Goal: Check status: Check status

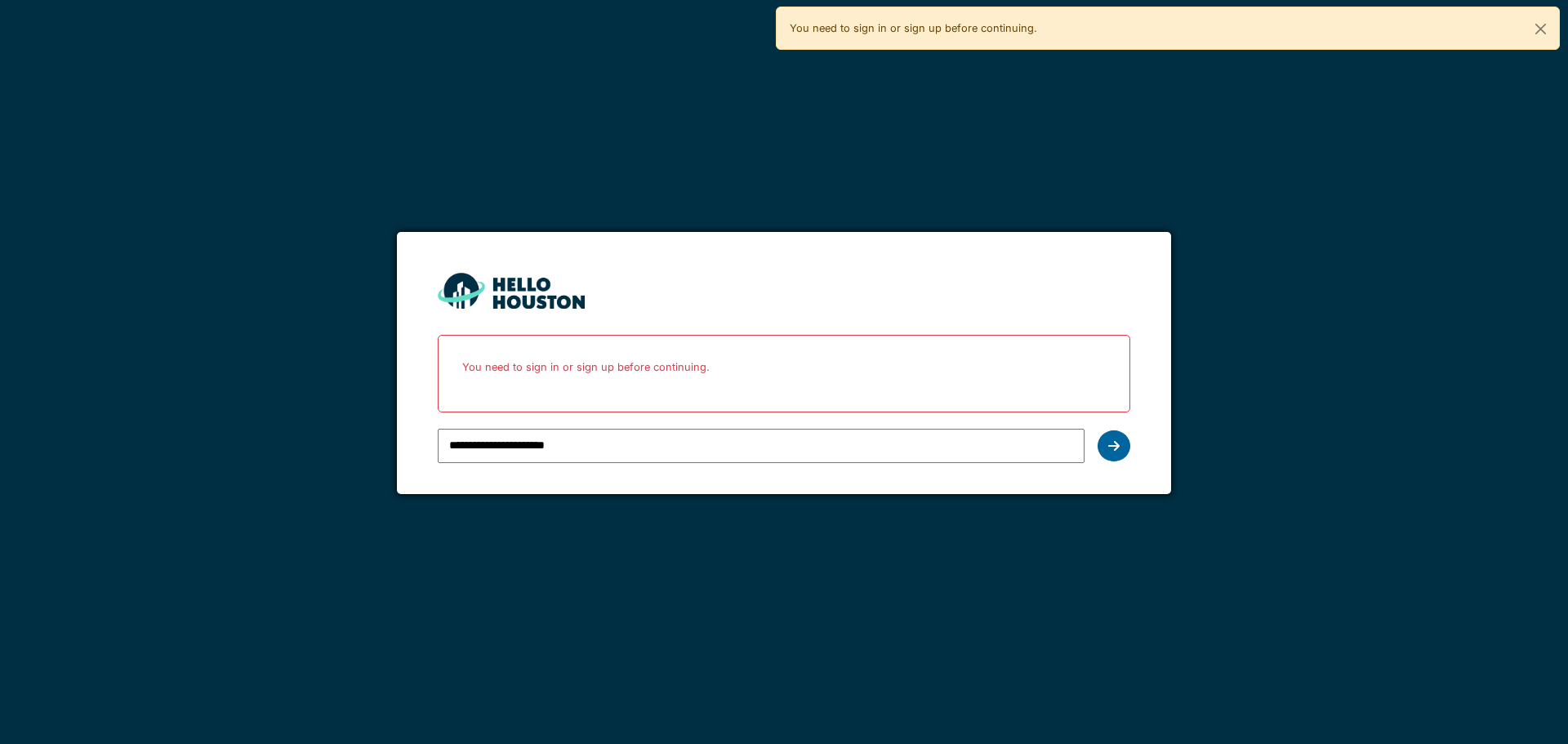
click at [1121, 448] on div at bounding box center [1114, 445] width 33 height 31
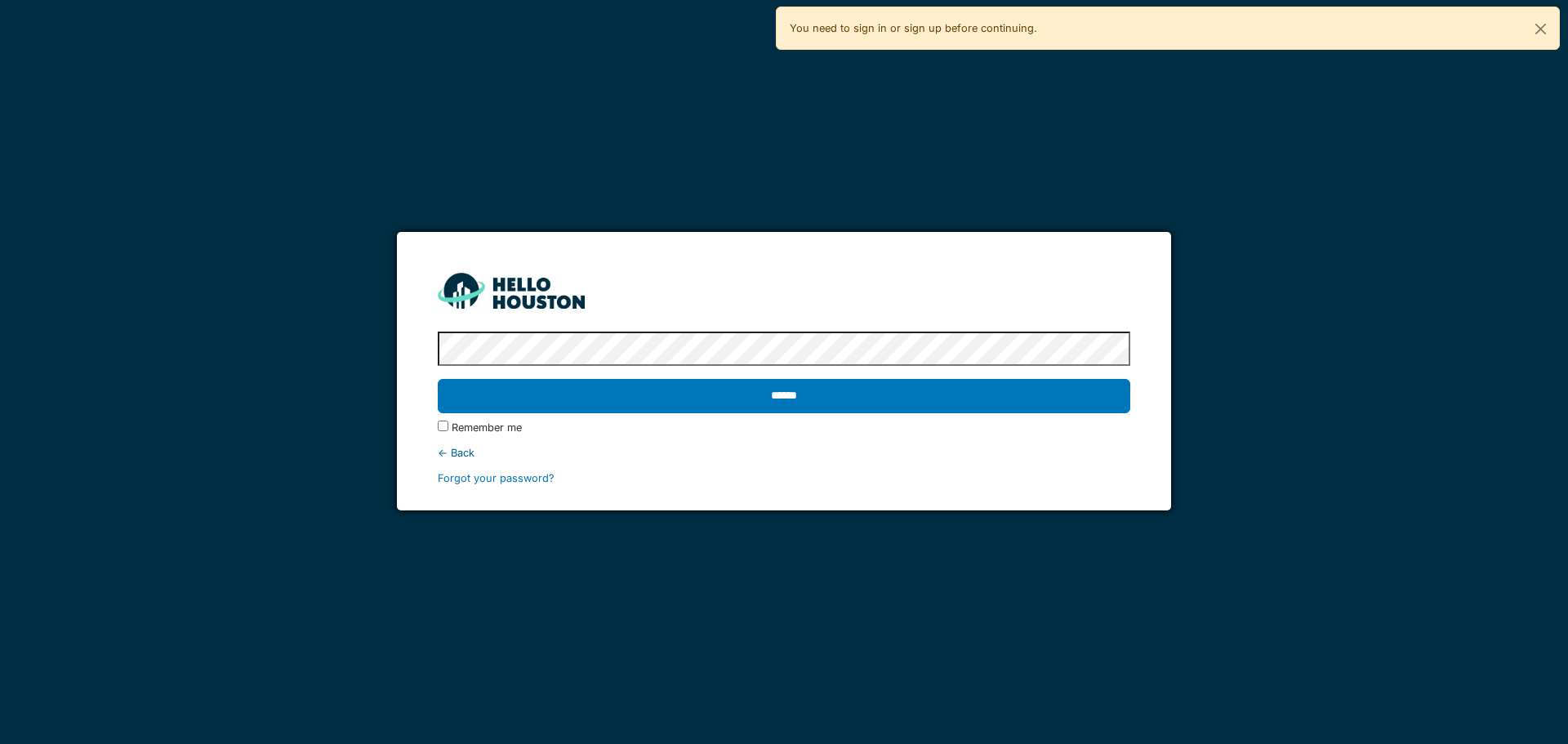
click at [465, 427] on label "Remember me" at bounding box center [486, 427] width 70 height 16
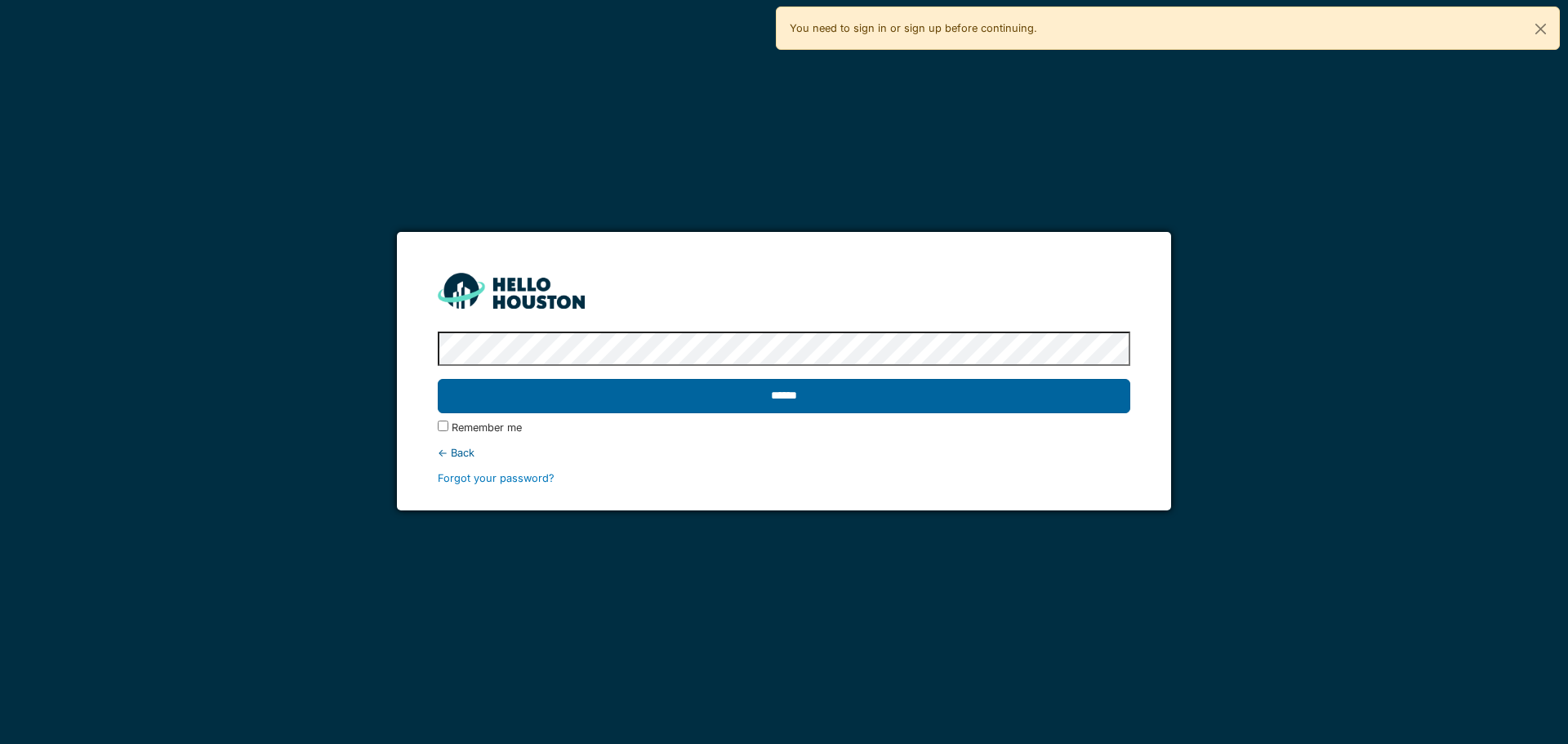
click at [485, 404] on input "******" at bounding box center [783, 396] width 692 height 34
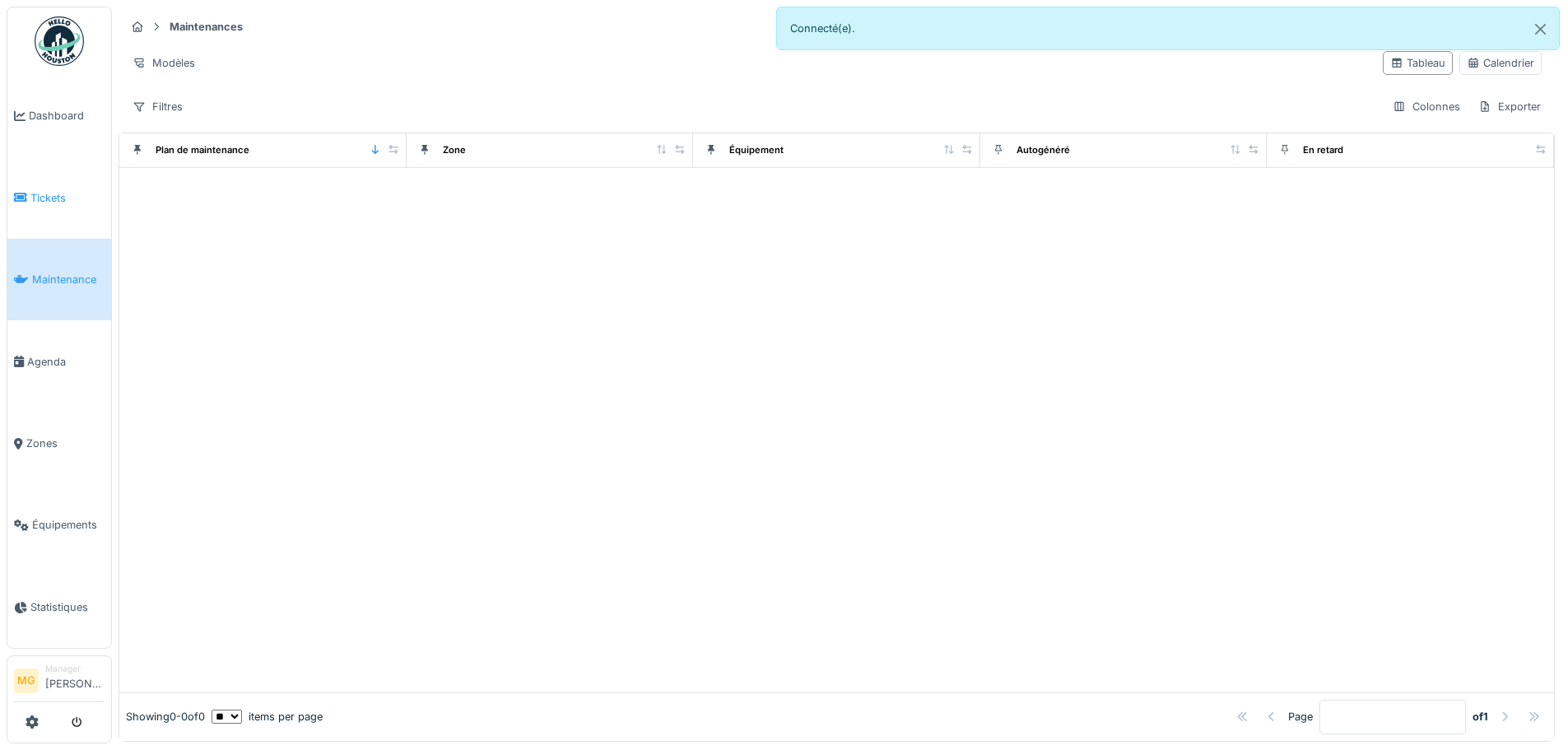
click at [38, 175] on link "Tickets" at bounding box center [60, 197] width 104 height 81
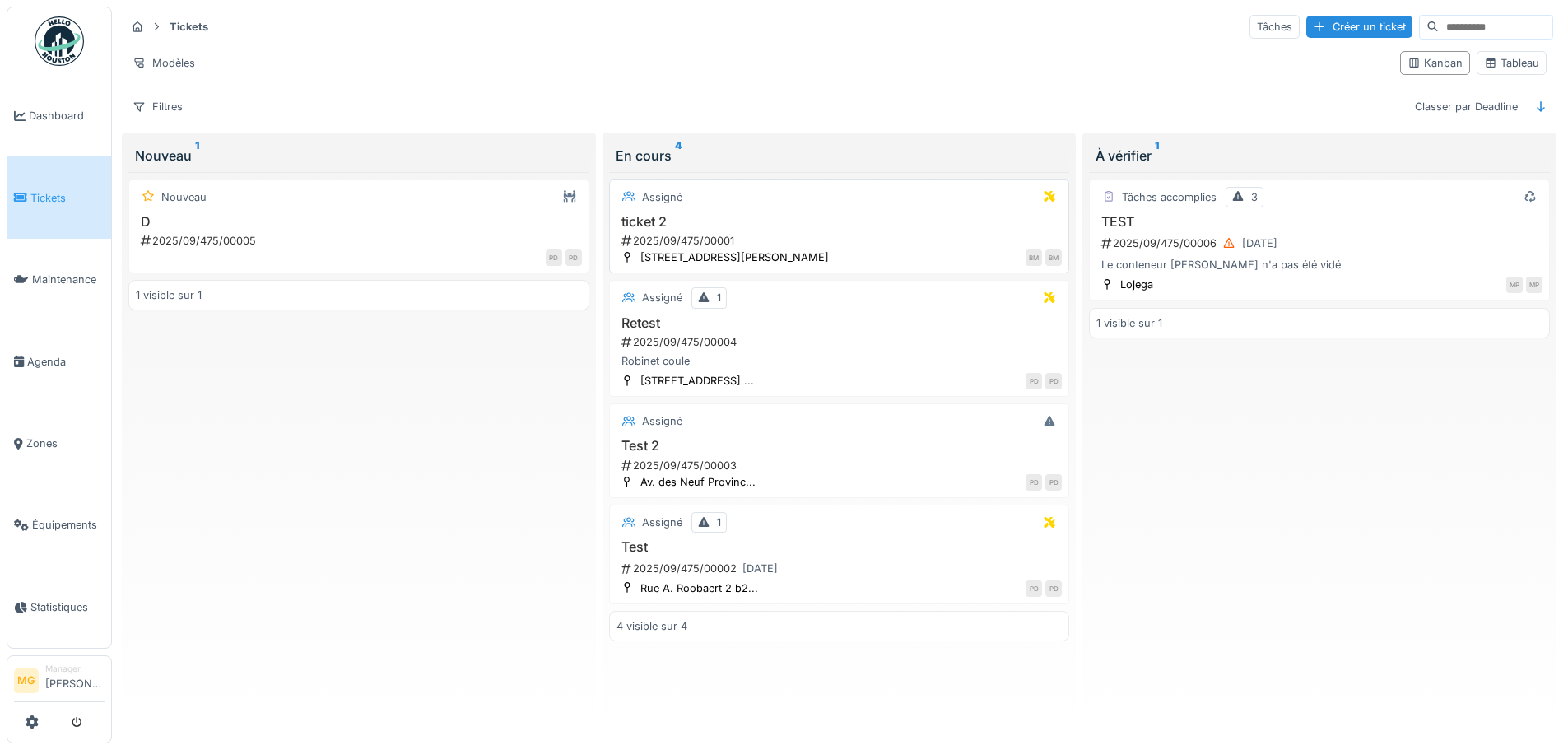
click at [761, 238] on div "2025/09/475/00001" at bounding box center [841, 241] width 443 height 16
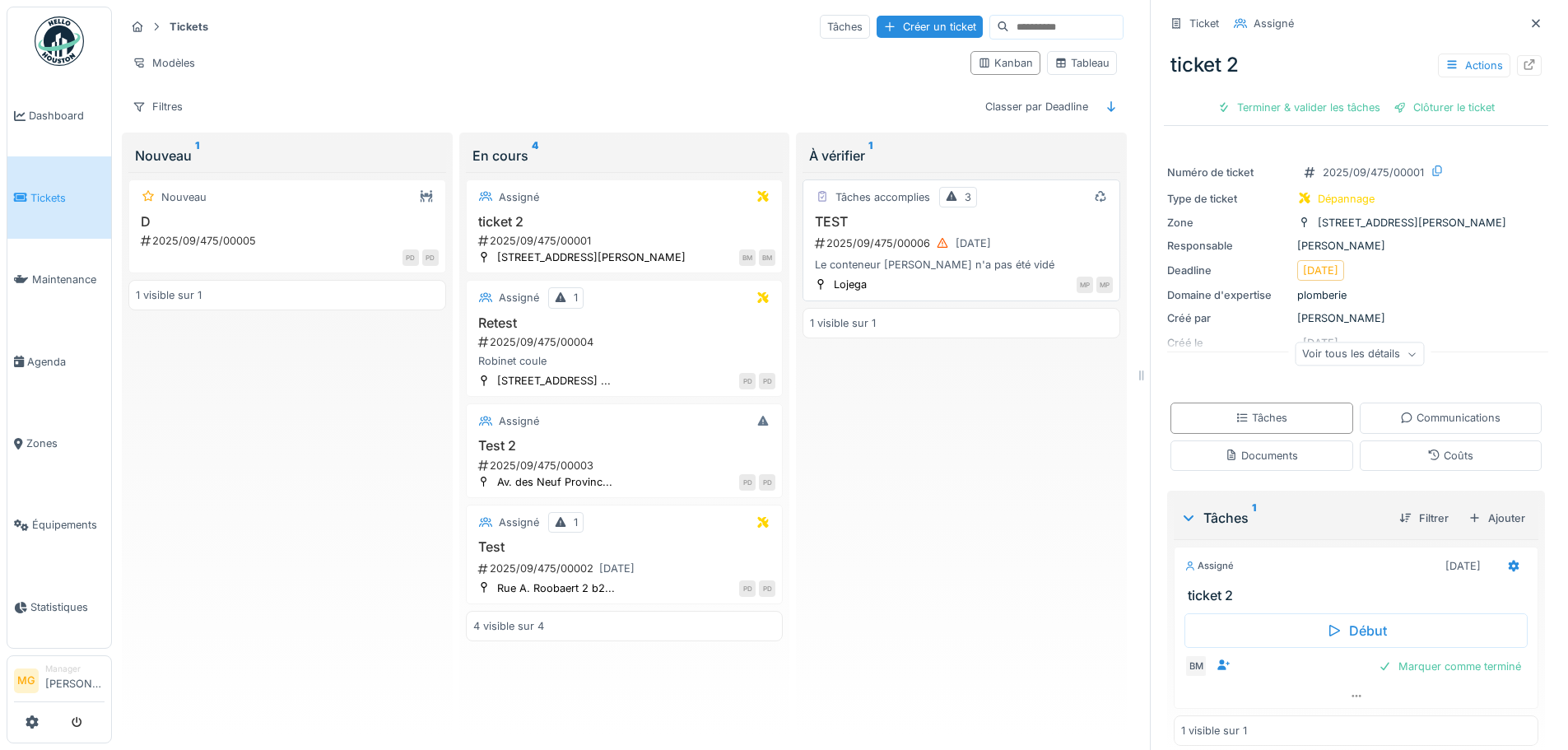
click at [914, 264] on div "Le conteneur [PERSON_NAME] n'a pas été vidé" at bounding box center [961, 265] width 303 height 16
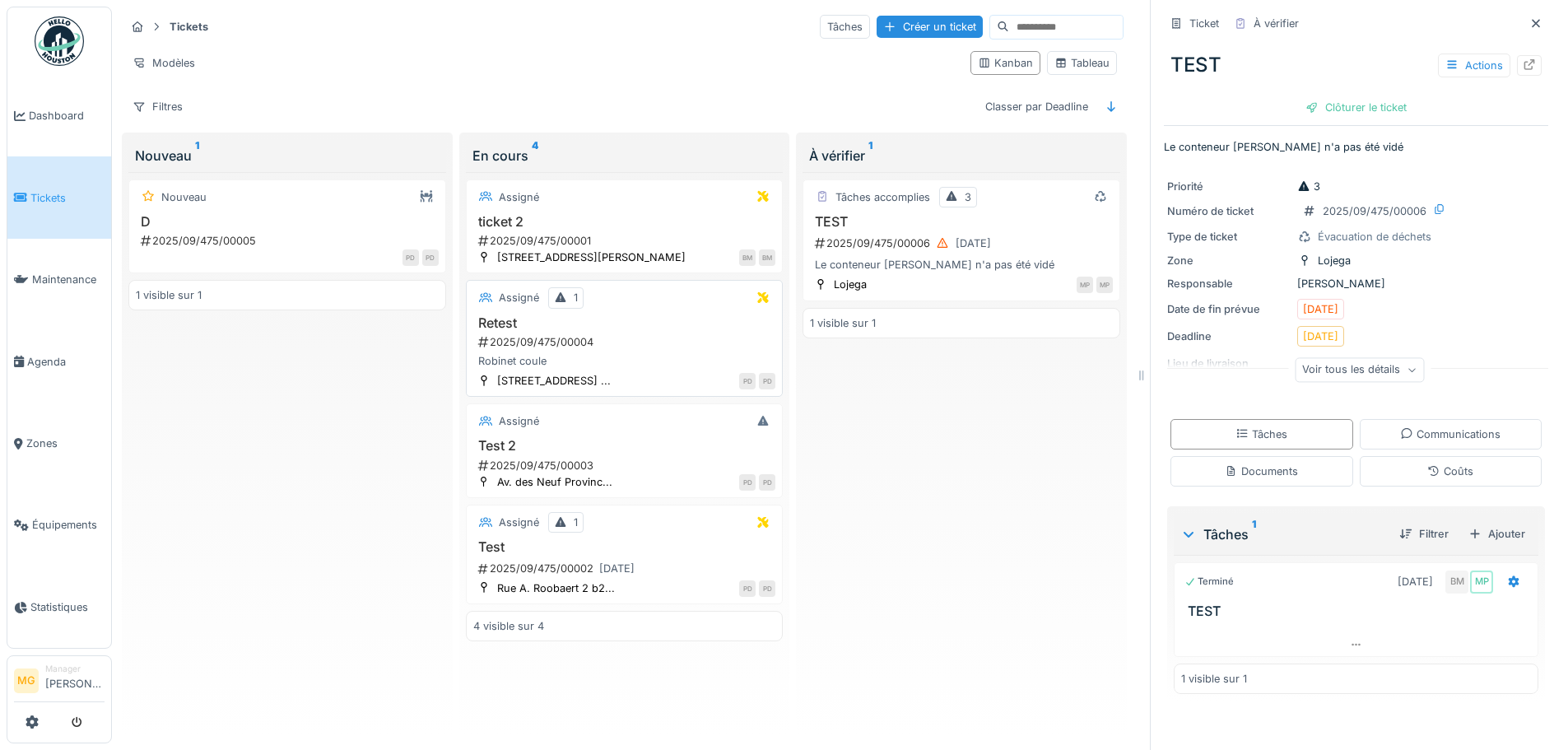
click at [642, 356] on div "Robinet coule" at bounding box center [625, 361] width 303 height 16
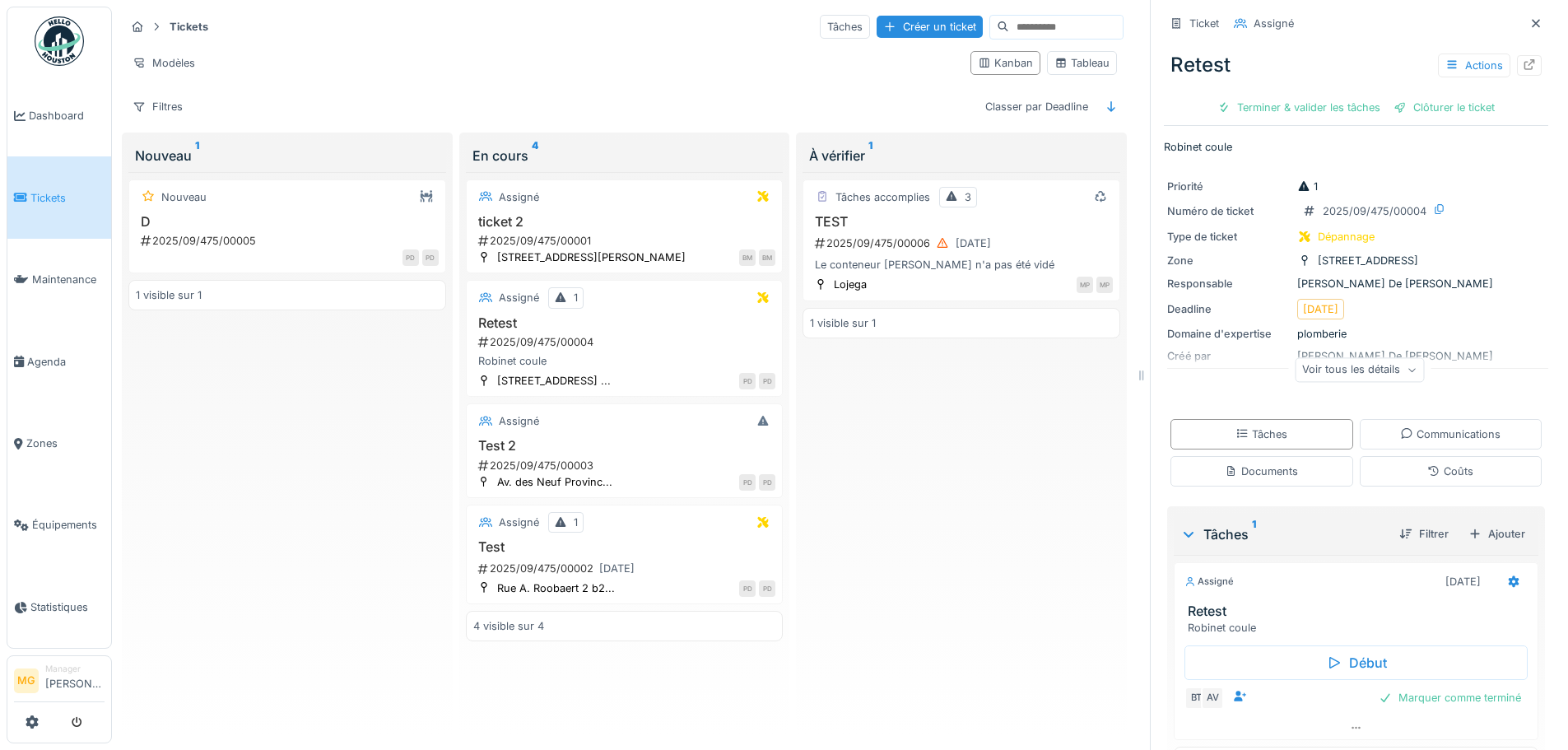
click at [1350, 380] on div "Voir tous les détails" at bounding box center [1360, 370] width 129 height 24
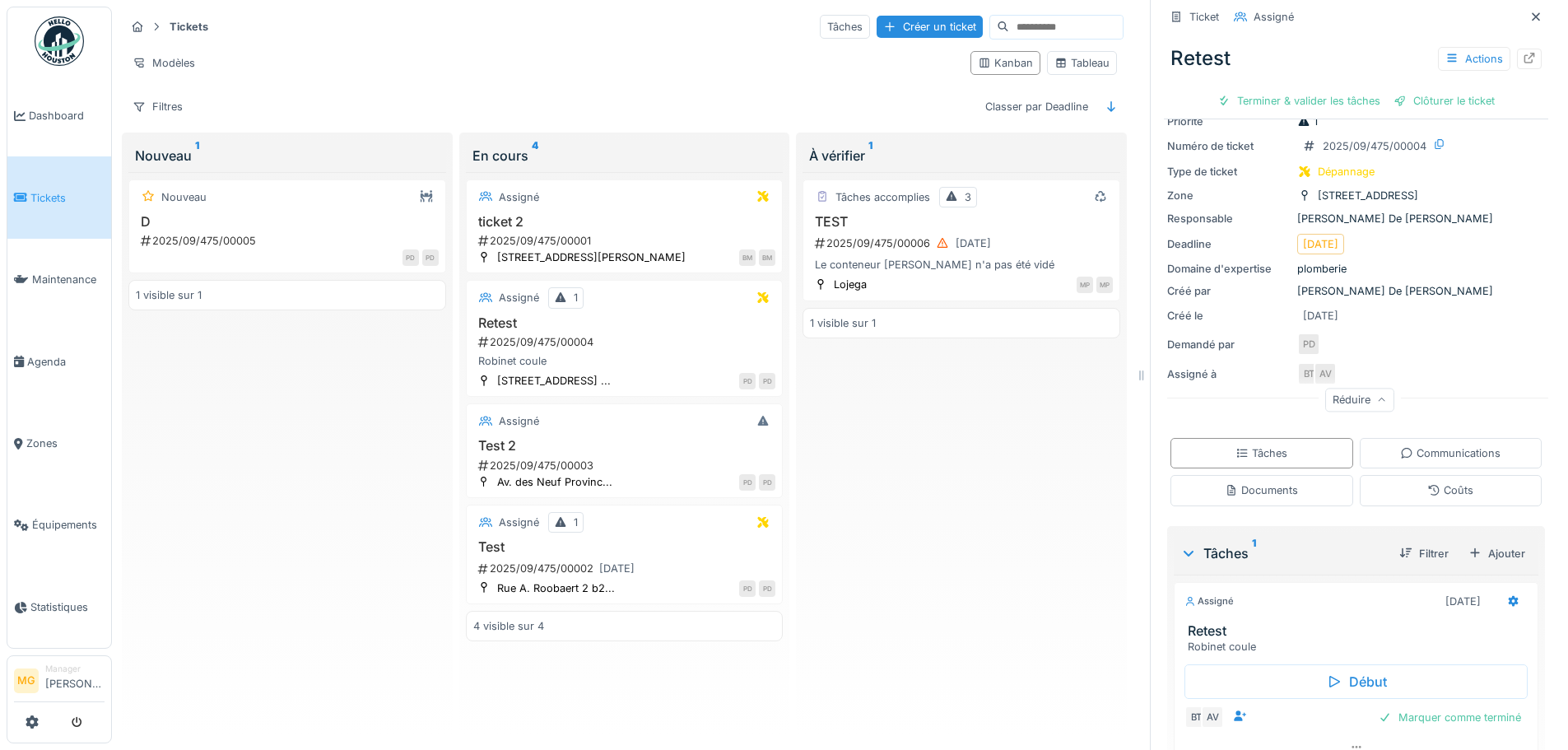
scroll to position [131, 0]
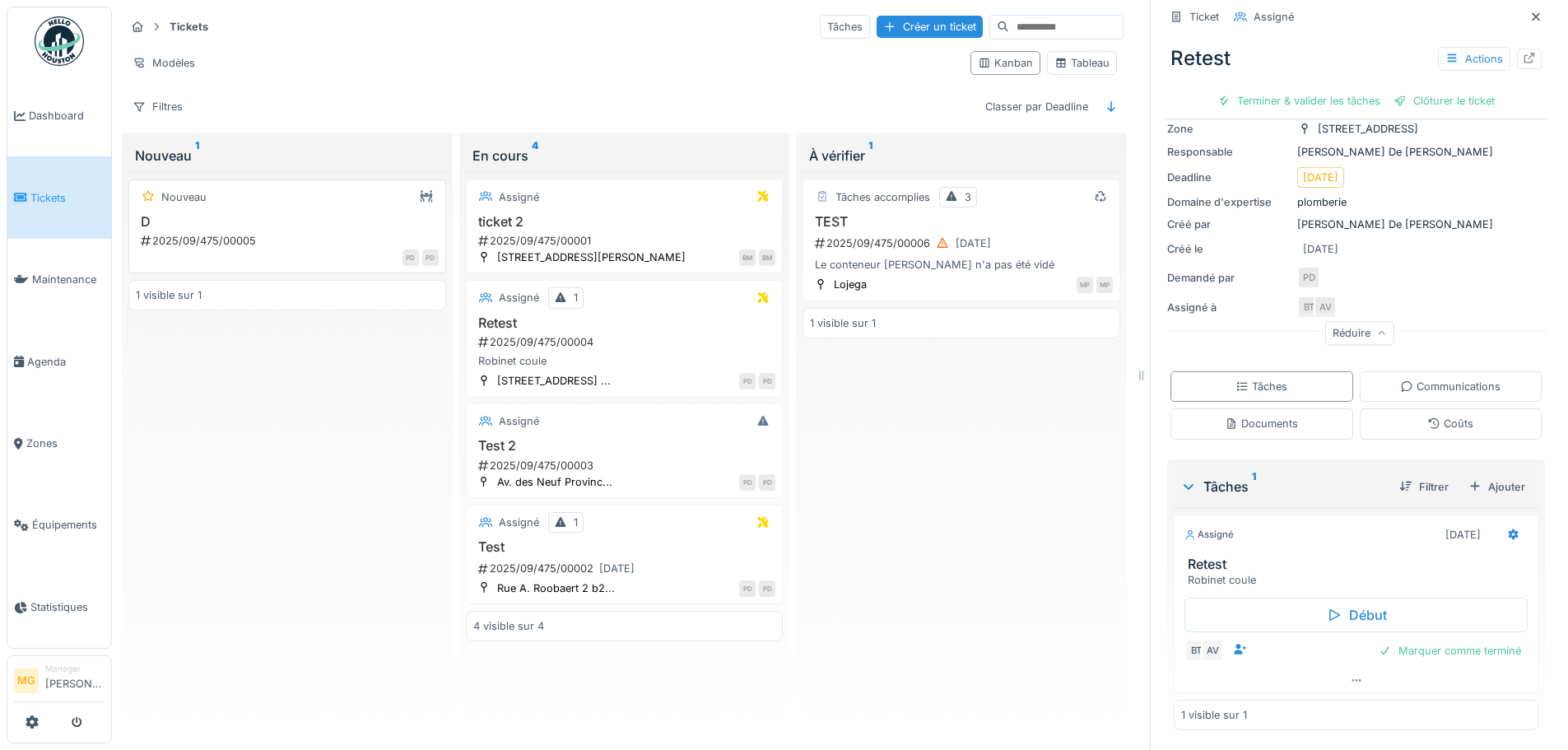
click at [317, 259] on div "PD PD" at bounding box center [292, 258] width 291 height 18
click at [894, 259] on div "Le conteneur [PERSON_NAME] n'a pas été vidé" at bounding box center [961, 265] width 303 height 16
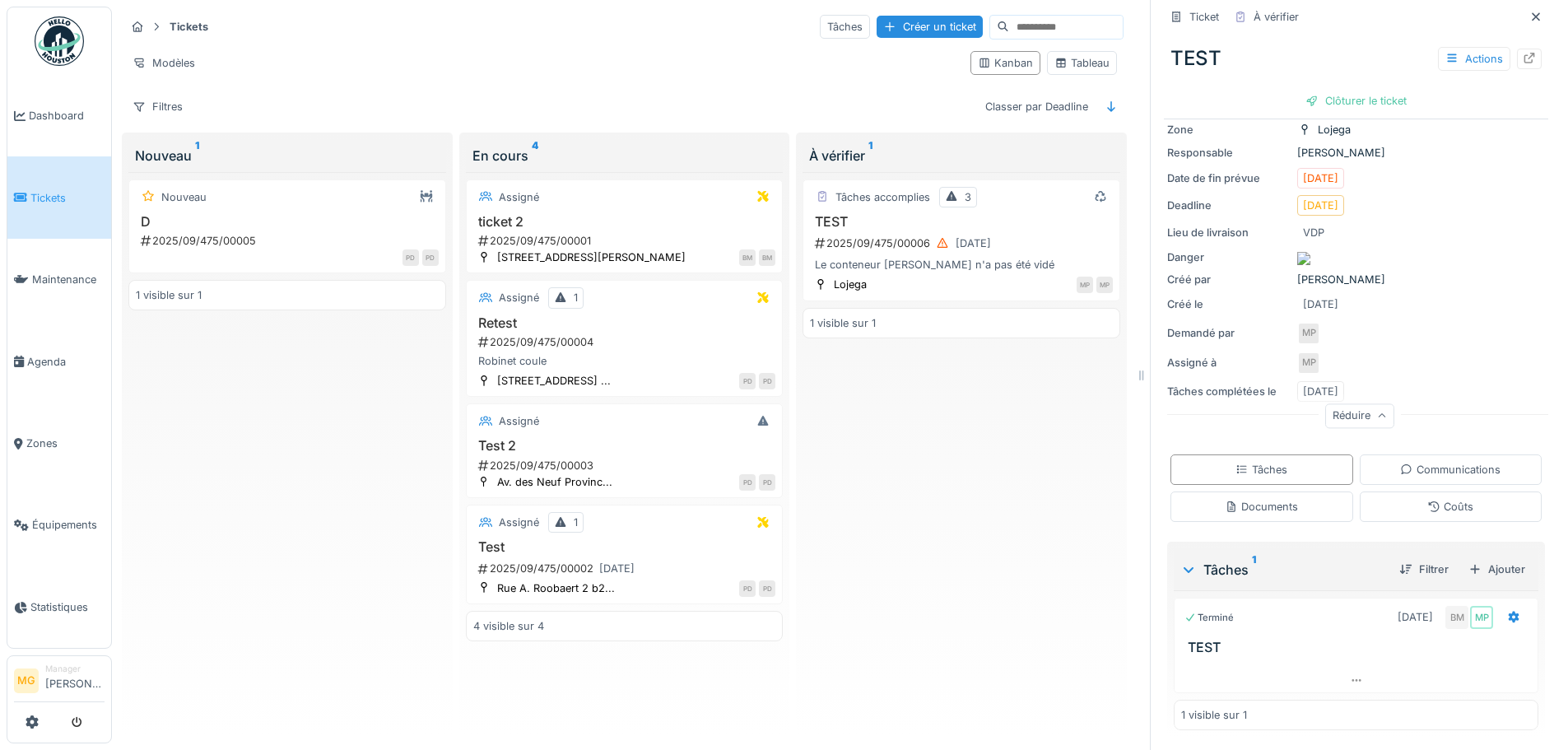
scroll to position [13, 0]
click at [649, 418] on div "Assigné" at bounding box center [625, 421] width 303 height 21
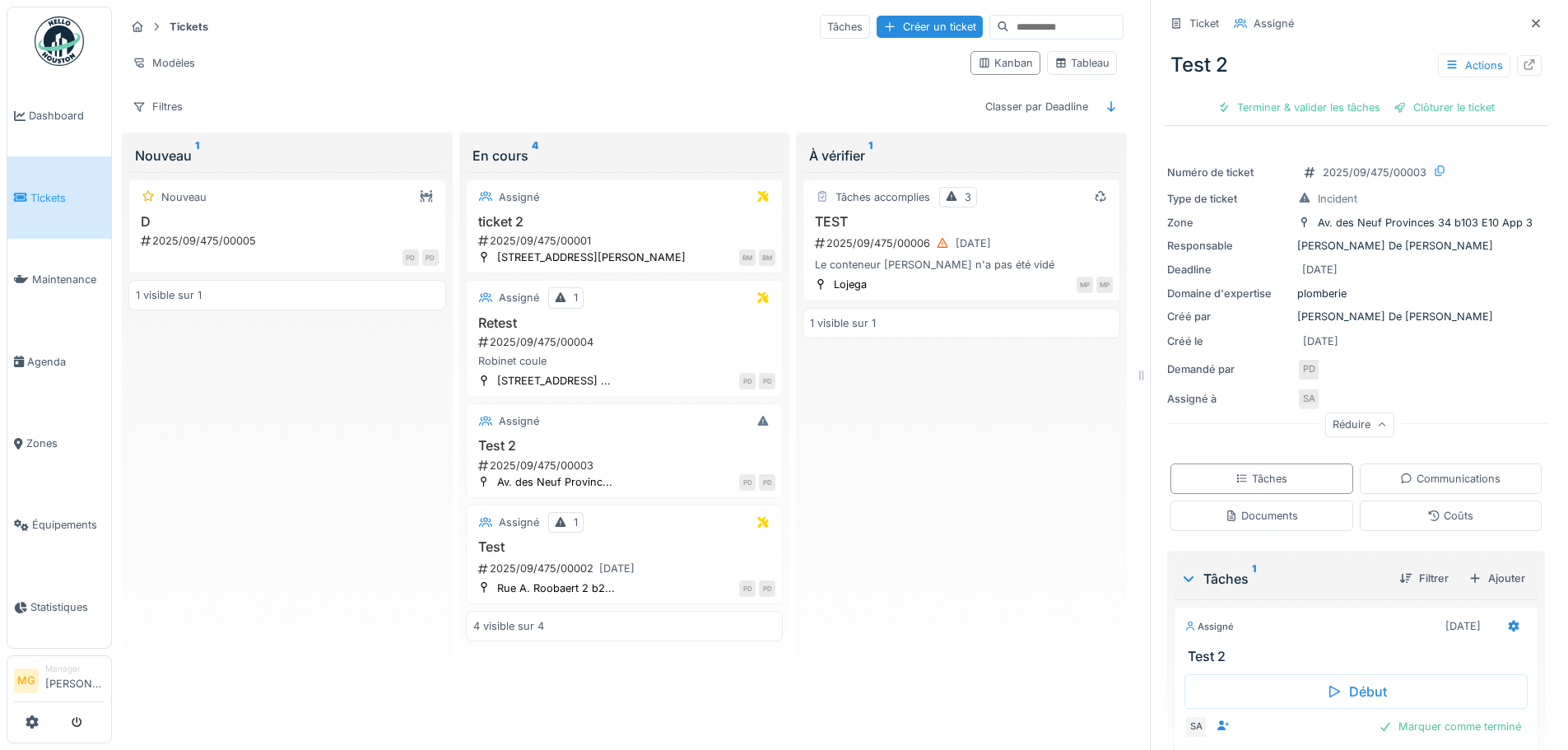
click at [608, 623] on div "4 visible sur 4" at bounding box center [625, 625] width 318 height 30
